Goal: Task Accomplishment & Management: Manage account settings

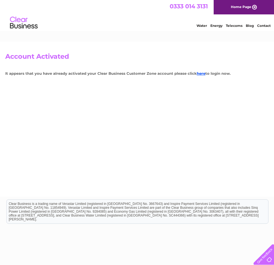
click at [231, 70] on div "Account Activated It appears that you have already activated your Clear Busines…" at bounding box center [137, 118] width 274 height 155
click at [205, 71] on link "here" at bounding box center [201, 73] width 9 height 4
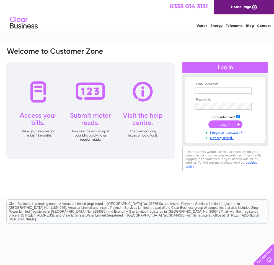
click at [224, 89] on input "text" at bounding box center [222, 90] width 57 height 6
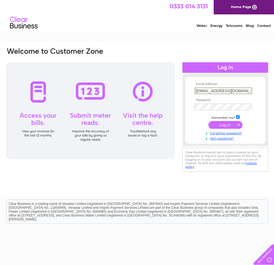
type input "Lennybleakley@icloud.com"
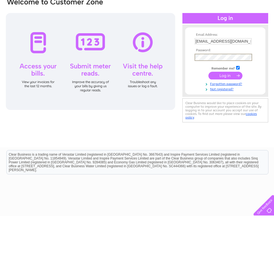
click at [229, 121] on input "submit" at bounding box center [225, 125] width 34 height 8
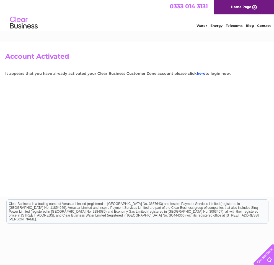
click at [205, 72] on link "here" at bounding box center [201, 73] width 9 height 4
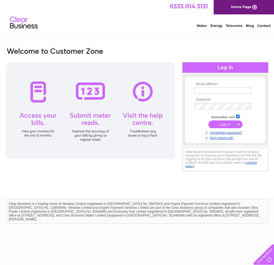
click at [230, 91] on input "text" at bounding box center [222, 90] width 57 height 6
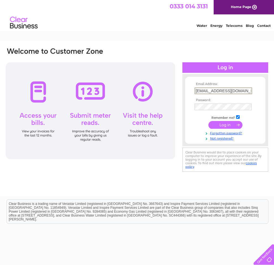
type input "[EMAIL_ADDRESS][DOMAIN_NAME]"
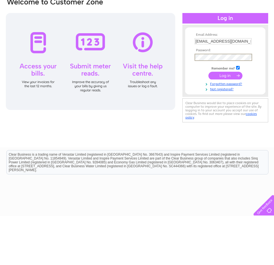
click at [230, 121] on input "submit" at bounding box center [225, 125] width 34 height 8
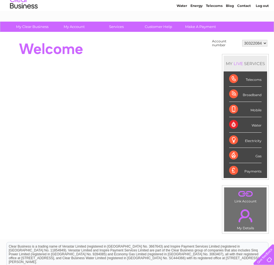
scroll to position [19, 0]
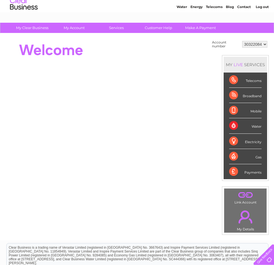
click at [254, 131] on div "Water" at bounding box center [245, 125] width 32 height 15
click at [238, 133] on div "Water" at bounding box center [245, 125] width 32 height 15
click at [248, 218] on link "." at bounding box center [245, 216] width 40 height 19
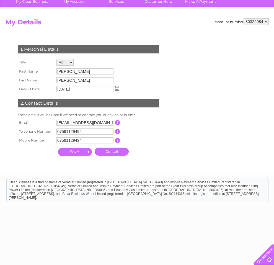
click at [78, 155] on input "submit" at bounding box center [75, 152] width 34 height 8
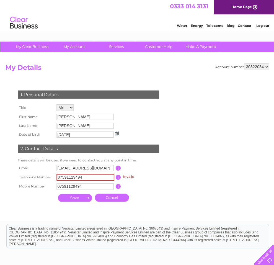
click at [246, 5] on link "Home Page" at bounding box center [244, 7] width 60 height 14
